Goal: Navigation & Orientation: Find specific page/section

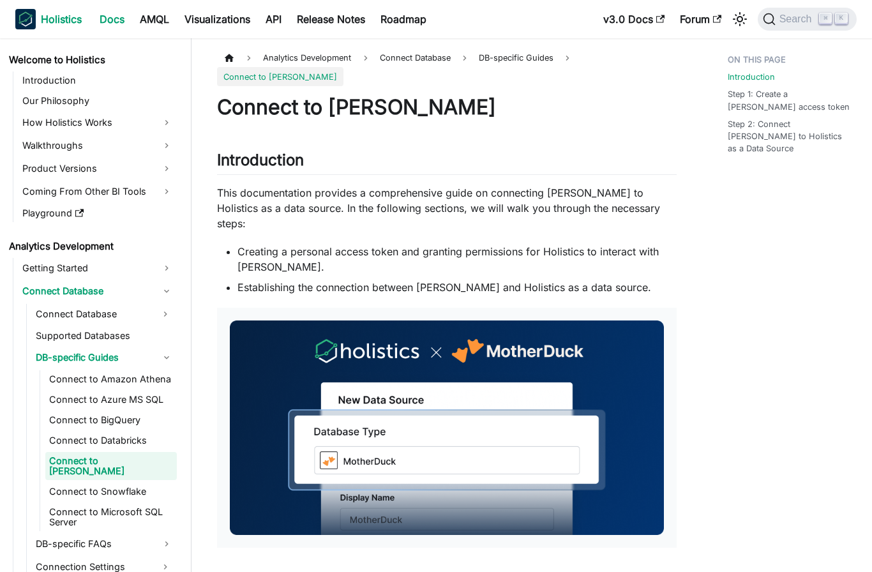
click at [35, 24] on img "Main" at bounding box center [25, 19] width 20 height 20
